Goal: Transaction & Acquisition: Purchase product/service

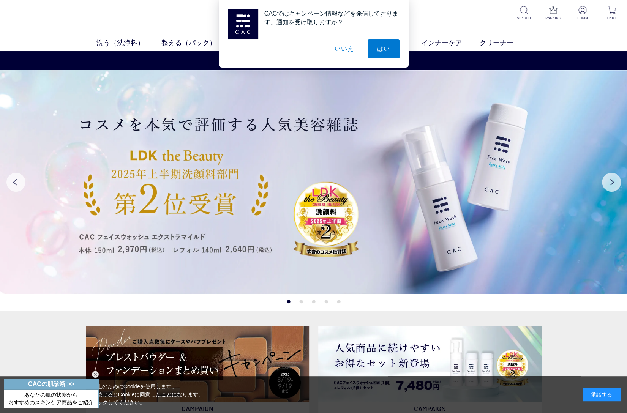
click at [339, 48] on button "いいえ" at bounding box center [344, 49] width 38 height 19
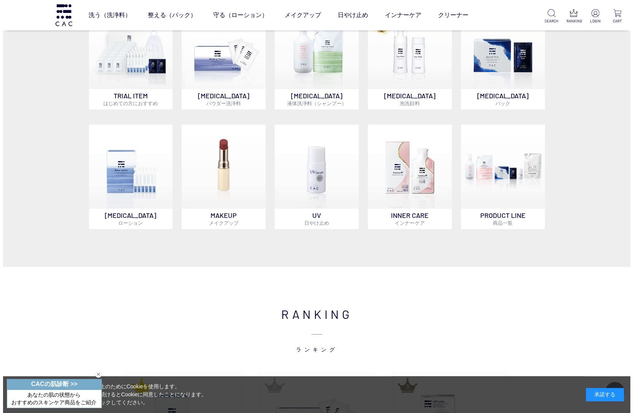
scroll to position [228, 0]
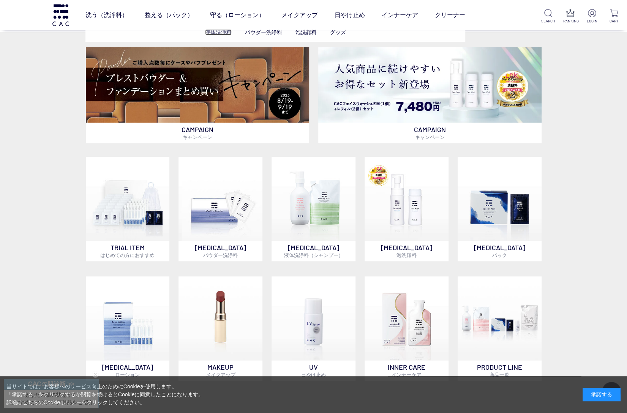
click at [213, 34] on link "液体洗浄料" at bounding box center [218, 32] width 27 height 6
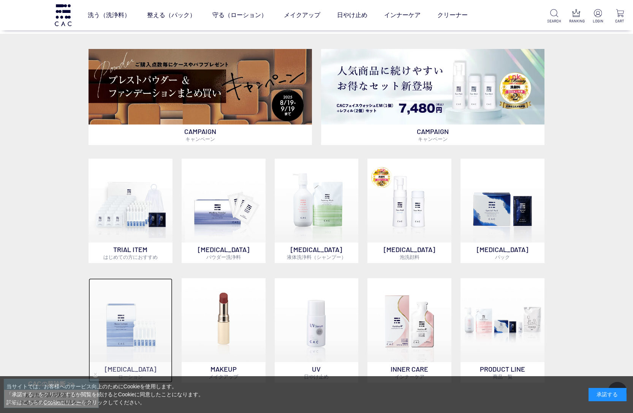
click at [121, 342] on img at bounding box center [131, 321] width 84 height 84
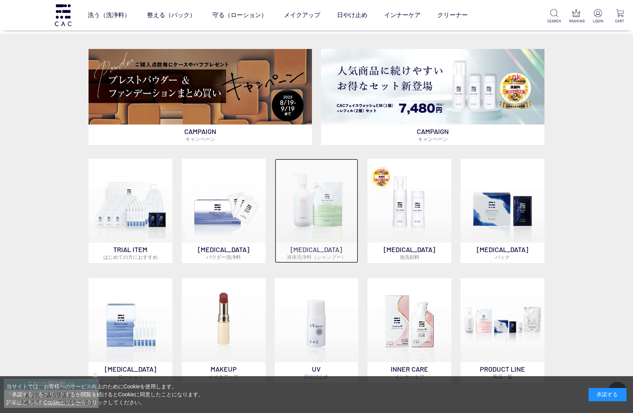
click at [312, 213] on img at bounding box center [317, 201] width 84 height 84
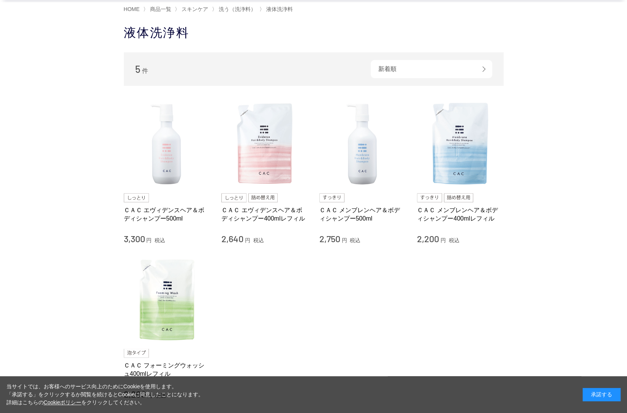
scroll to position [38, 0]
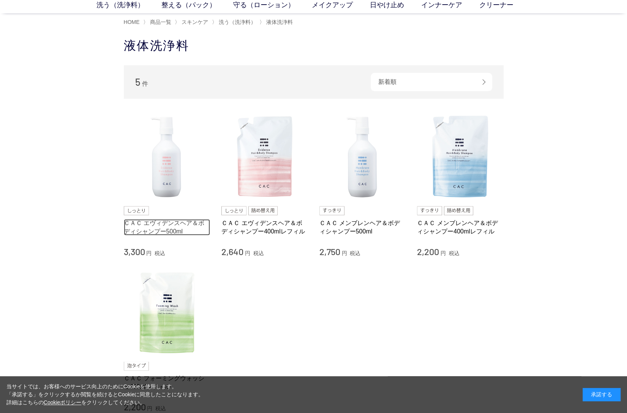
click at [158, 226] on link "ＣＡＣ エヴィデンスヘア＆ボディシャンプー500ml" at bounding box center [167, 227] width 87 height 16
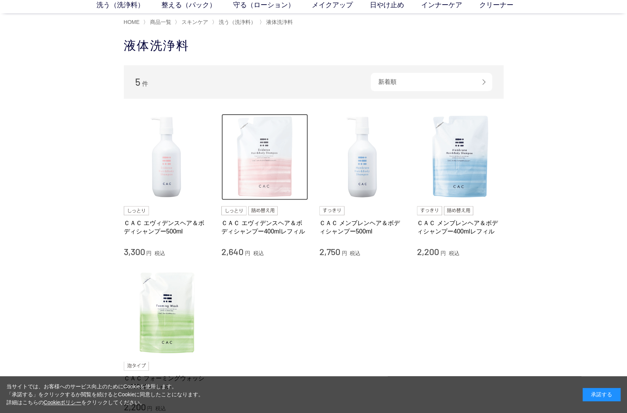
click at [264, 181] on img at bounding box center [265, 157] width 87 height 87
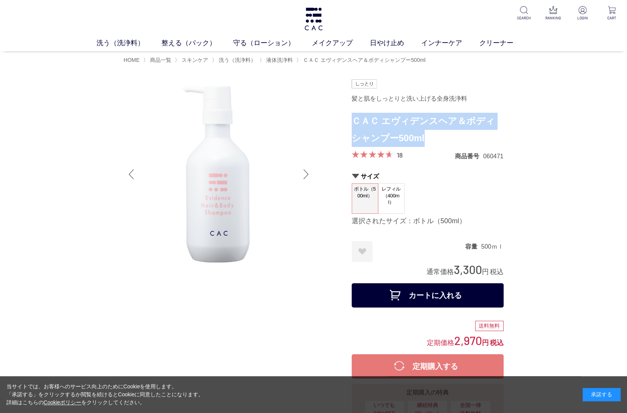
drag, startPoint x: 427, startPoint y: 136, endPoint x: 354, endPoint y: 123, distance: 74.8
click at [354, 123] on h1 "ＣＡＣ エヴィデンスヘア＆ボディシャンプー500ml" at bounding box center [428, 130] width 152 height 34
copy h1 "ＣＡＣ エヴィデンスヘア＆ボディシャンプー500ml"
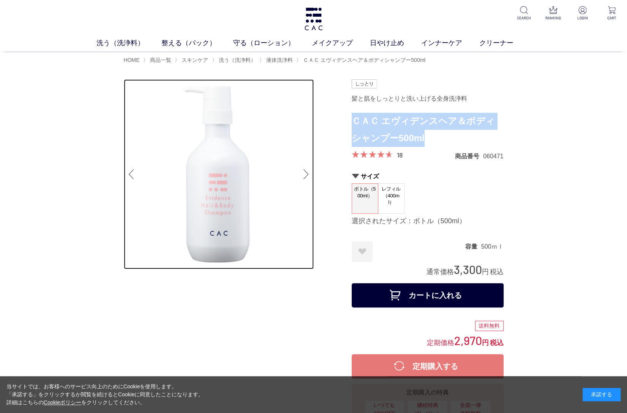
drag, startPoint x: 135, startPoint y: 111, endPoint x: 130, endPoint y: 111, distance: 5.3
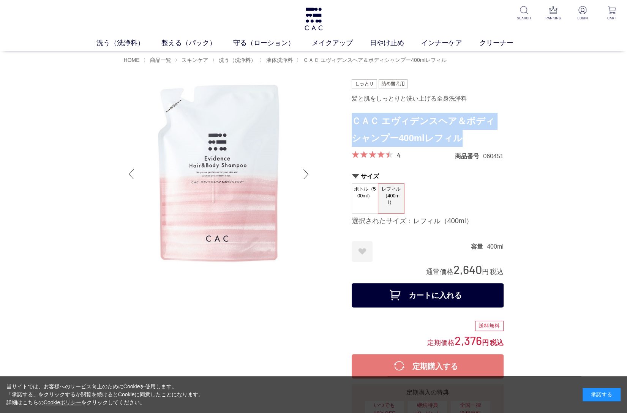
drag, startPoint x: 432, startPoint y: 136, endPoint x: 352, endPoint y: 126, distance: 80.8
click at [352, 126] on h1 "ＣＡＣ エヴィデンスヘア＆ボディシャンプー400mlレフィル" at bounding box center [428, 130] width 152 height 34
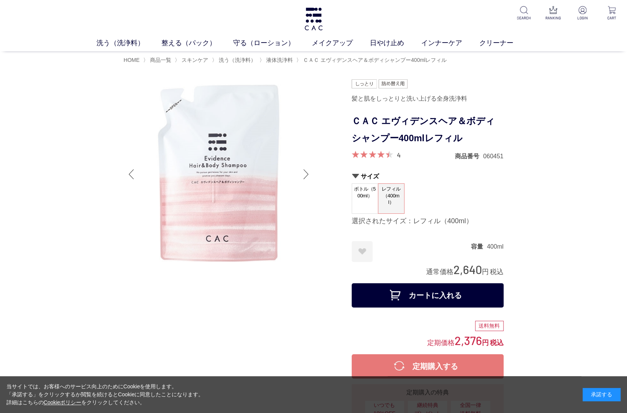
drag, startPoint x: 124, startPoint y: 51, endPoint x: 127, endPoint y: 55, distance: 5.6
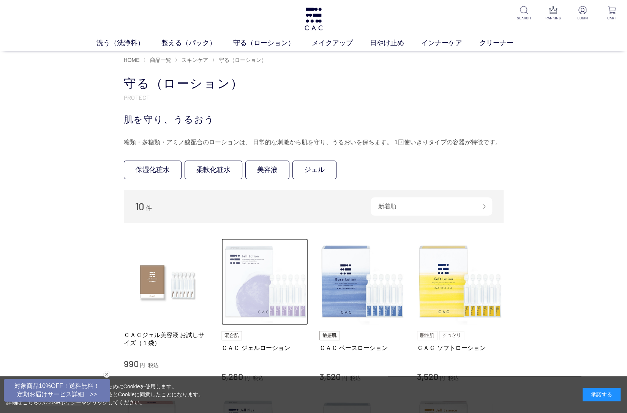
click at [244, 290] on img at bounding box center [265, 282] width 87 height 87
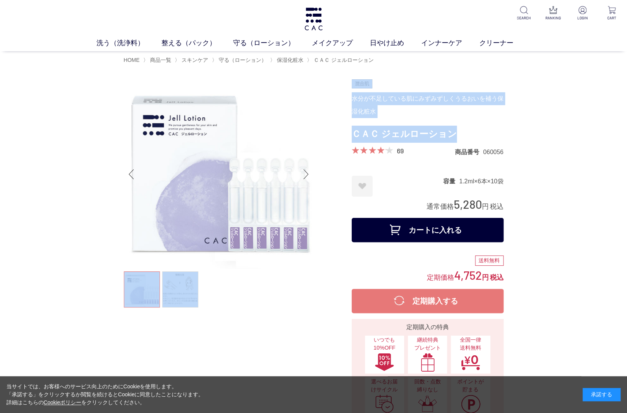
drag, startPoint x: 464, startPoint y: 132, endPoint x: 349, endPoint y: 134, distance: 115.5
click at [462, 134] on h1 "ＣＡＣ ジェルローション" at bounding box center [428, 134] width 152 height 17
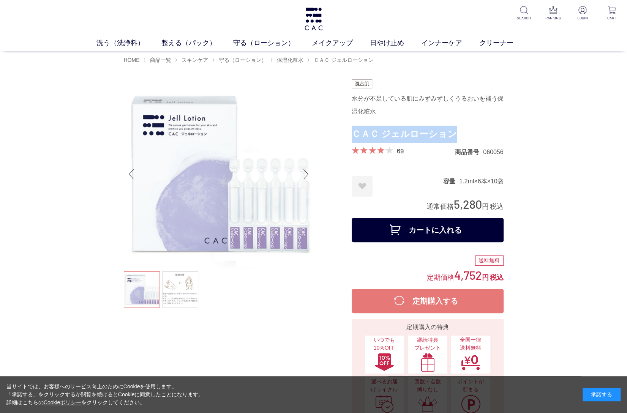
drag, startPoint x: 443, startPoint y: 134, endPoint x: 353, endPoint y: 134, distance: 90.4
click at [353, 134] on h1 "ＣＡＣ ジェルローション" at bounding box center [428, 134] width 152 height 17
copy h1 "ＣＡＣ ジェルローション"
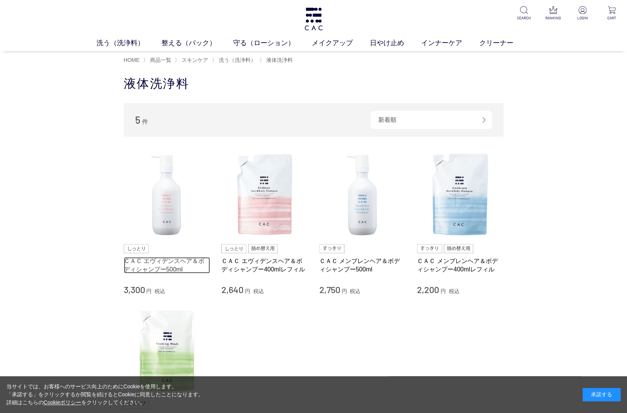
click at [163, 263] on link "ＣＡＣ エヴィデンスヘア＆ボディシャンプー500ml" at bounding box center [167, 265] width 87 height 16
